Goal: Information Seeking & Learning: Learn about a topic

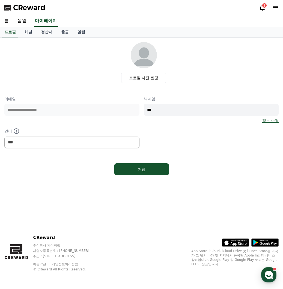
select select "**********"
click at [18, 21] on link "음원" at bounding box center [21, 20] width 17 height 11
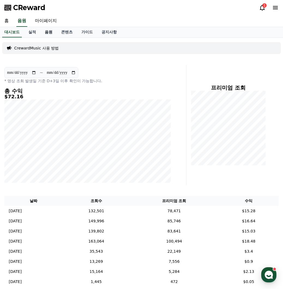
click at [48, 33] on link "음원" at bounding box center [48, 32] width 16 height 10
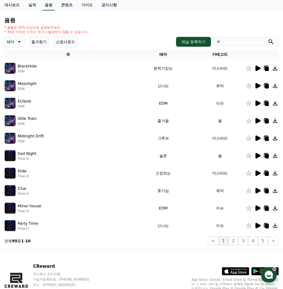
scroll to position [26, 0]
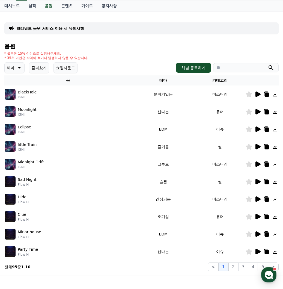
click at [41, 69] on button "즐겨찾기" at bounding box center [39, 67] width 20 height 11
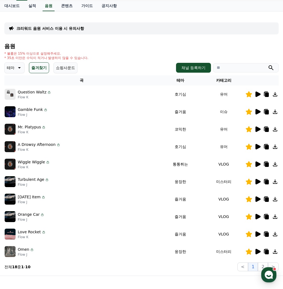
click at [257, 165] on icon at bounding box center [258, 163] width 5 height 5
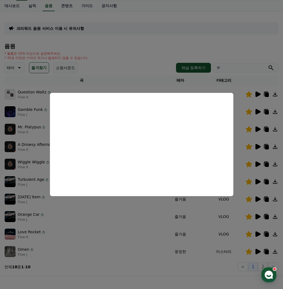
click at [136, 241] on button "close modal" at bounding box center [141, 144] width 283 height 289
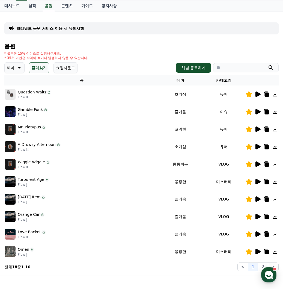
click at [256, 94] on icon at bounding box center [258, 93] width 5 height 5
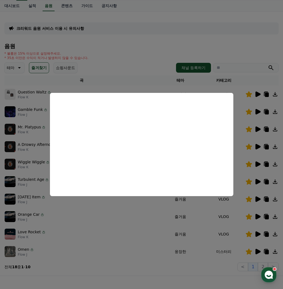
click at [98, 237] on button "close modal" at bounding box center [141, 144] width 283 height 289
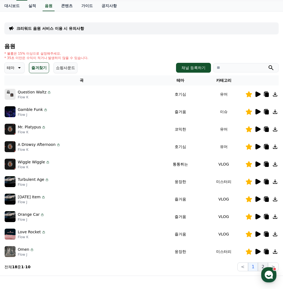
click at [262, 265] on button "2" at bounding box center [263, 266] width 10 height 9
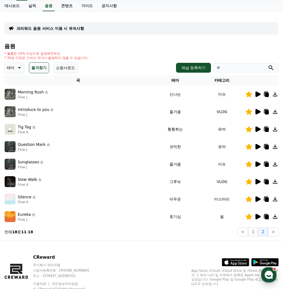
click at [265, 271] on icon "button" at bounding box center [269, 275] width 10 height 10
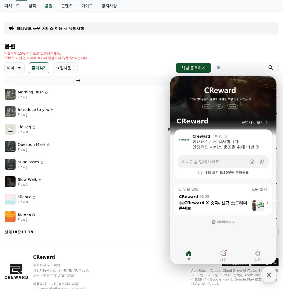
click at [141, 263] on div "CReward 주식회사 와이피랩 사업자등록번호 : [PHONE_NUMBER] 주소 : [STREET_ADDRESS] 이용약관 개인정보처리방침 …" at bounding box center [141, 275] width 283 height 68
click at [259, 190] on span "모두 읽기" at bounding box center [259, 189] width 16 height 5
click at [131, 198] on div "Silence Flow K" at bounding box center [78, 199] width 147 height 11
click at [238, 72] on input "search" at bounding box center [246, 67] width 66 height 9
click at [272, 277] on icon "button" at bounding box center [269, 275] width 10 height 10
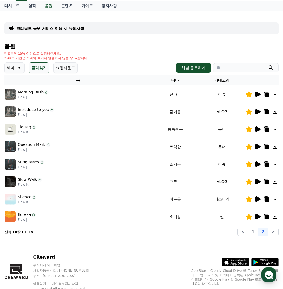
click at [9, 129] on img at bounding box center [10, 129] width 11 height 11
click at [258, 126] on icon at bounding box center [257, 129] width 7 height 7
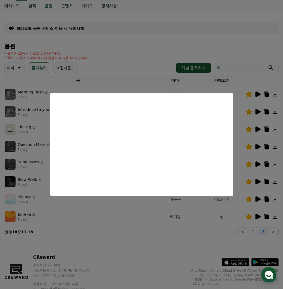
click at [158, 237] on button "close modal" at bounding box center [141, 144] width 283 height 289
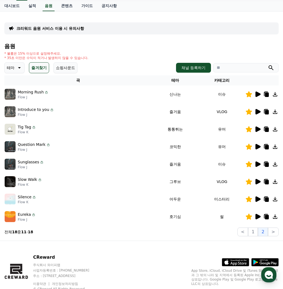
click at [256, 215] on icon at bounding box center [258, 216] width 5 height 5
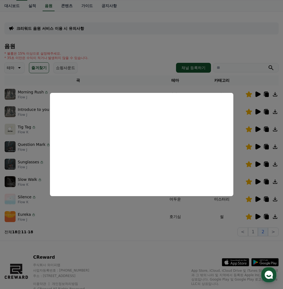
click at [118, 215] on button "close modal" at bounding box center [141, 144] width 283 height 289
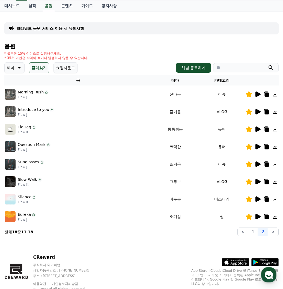
click at [266, 217] on icon at bounding box center [267, 217] width 4 height 4
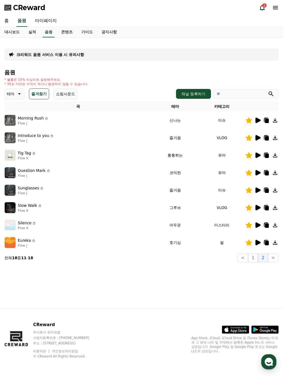
click at [8, 23] on link "홈" at bounding box center [6, 20] width 13 height 11
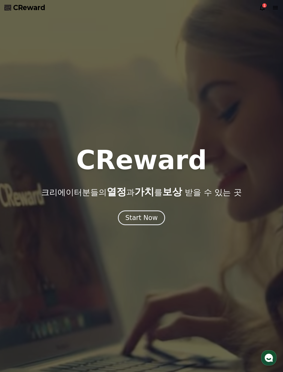
click at [20, 7] on span "CReward" at bounding box center [29, 7] width 32 height 9
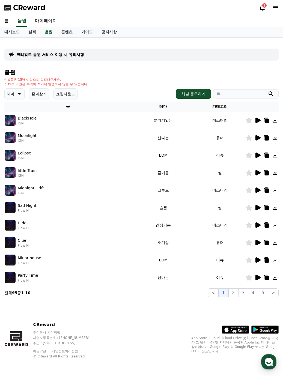
click at [265, 8] on icon at bounding box center [262, 7] width 7 height 7
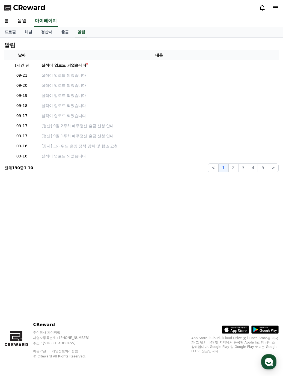
click at [265, 8] on icon at bounding box center [262, 7] width 7 height 7
click at [15, 33] on link "프로필" at bounding box center [10, 32] width 20 height 10
select select "**********"
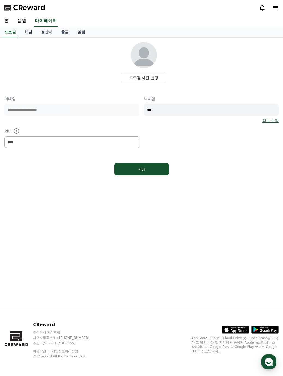
click at [26, 31] on link "채널" at bounding box center [28, 32] width 16 height 10
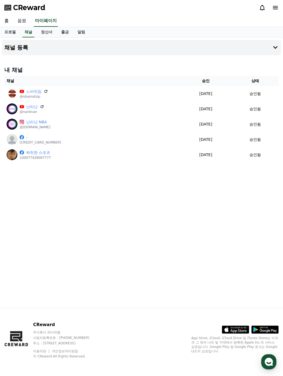
click at [16, 20] on link "음원" at bounding box center [21, 20] width 17 height 11
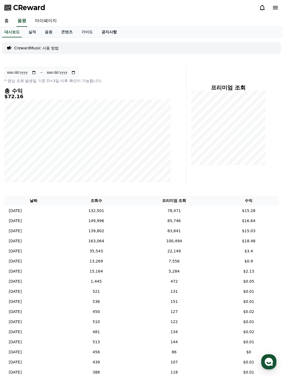
click at [105, 32] on link "공지사항" at bounding box center [109, 32] width 24 height 10
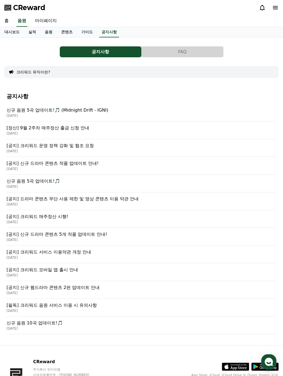
click at [104, 123] on div "[정산] 9월 2주차 매주정산 출금 신청 안내 [DATE]" at bounding box center [142, 131] width 270 height 18
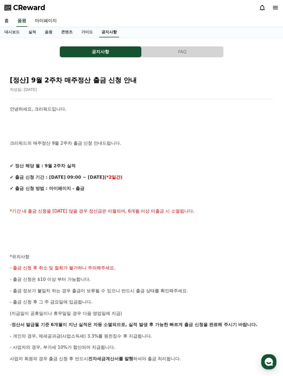
click at [106, 33] on link "공지사항" at bounding box center [109, 32] width 20 height 10
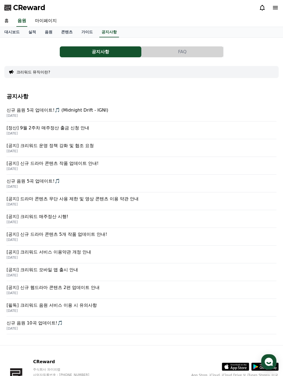
click at [49, 219] on p "[공지] 크리워드 매주정산 시행!" at bounding box center [142, 217] width 270 height 7
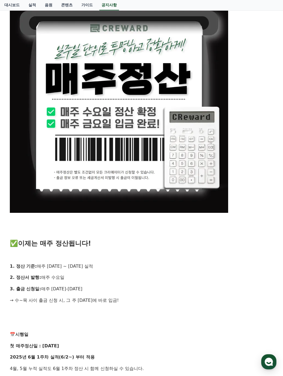
scroll to position [246, 0]
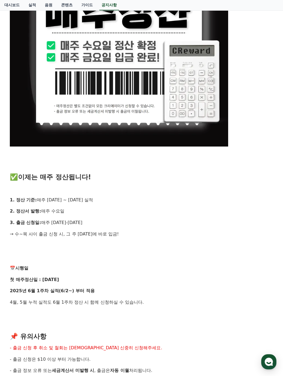
drag, startPoint x: 39, startPoint y: 214, endPoint x: 85, endPoint y: 214, distance: 46.1
click at [85, 214] on p "2. 정산서 발행: 매주 [DATE]" at bounding box center [141, 211] width 263 height 7
click at [170, 212] on p "2. 정산서 발행: 매주 [DATE]" at bounding box center [141, 211] width 263 height 7
drag, startPoint x: 46, startPoint y: 225, endPoint x: 91, endPoint y: 224, distance: 45.3
click at [91, 224] on p "3. 출금 신청일: 매주 [DATE]-[DATE]" at bounding box center [141, 222] width 263 height 7
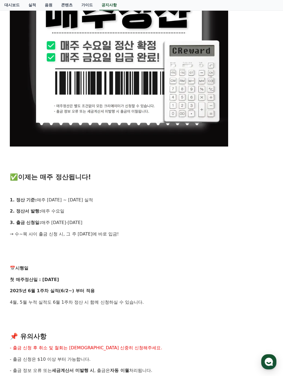
click at [158, 223] on p "3. 출금 신청일: 매주 [DATE]-[DATE]" at bounding box center [141, 222] width 263 height 7
drag, startPoint x: 43, startPoint y: 212, endPoint x: 137, endPoint y: 217, distance: 93.5
click at [137, 217] on div "안녕하세요, 크리워드입니다. 크리에이터 여러분의 소중한 수익, 더 빠르게, 더 신속하게 드리기 위해 기존의 익익월 정산 방식을 과감히 탈피하고…" at bounding box center [141, 191] width 263 height 662
click at [205, 215] on div "안녕하세요, 크리워드입니다. 크리에이터 여러분의 소중한 수익, 더 빠르게, 더 신속하게 드리기 위해 기존의 익익월 정산 방식을 과감히 탈피하고…" at bounding box center [141, 191] width 263 height 662
click at [226, 189] on p at bounding box center [141, 188] width 263 height 7
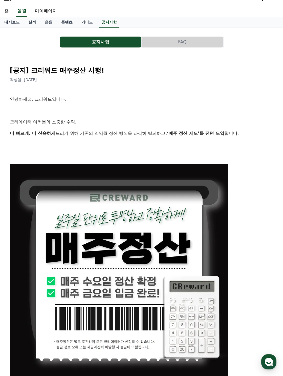
scroll to position [0, 0]
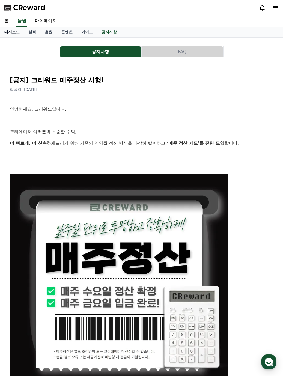
click at [16, 33] on link "대시보드" at bounding box center [12, 32] width 24 height 10
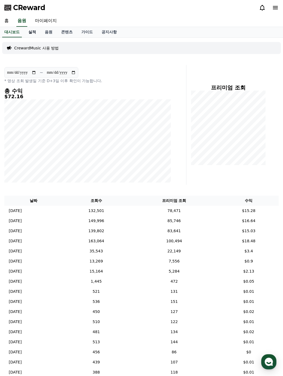
click at [31, 32] on link "실적" at bounding box center [32, 32] width 16 height 10
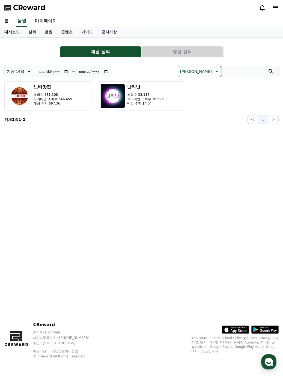
click at [19, 31] on link "대시보드" at bounding box center [12, 32] width 24 height 10
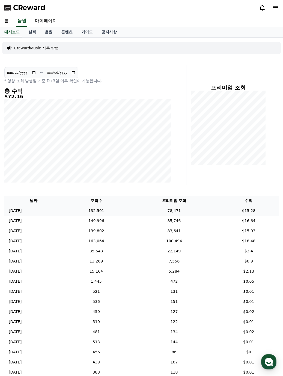
click at [129, 214] on td "132,501" at bounding box center [96, 211] width 66 height 10
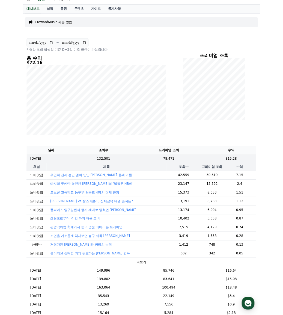
scroll to position [55, 0]
